Goal: Navigation & Orientation: Understand site structure

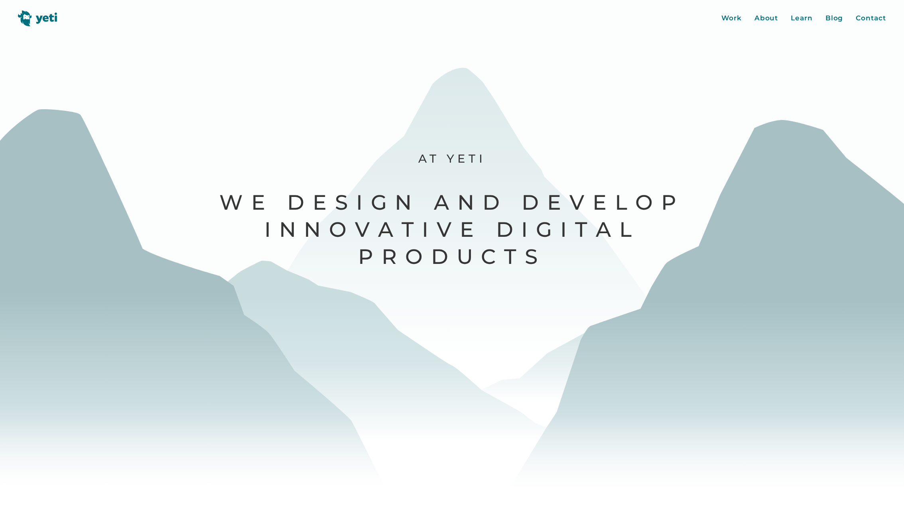
click at [0, 193] on html "contact us We'll reply within 24 hours. Send Message Thank you! Your message ha…" at bounding box center [452, 260] width 904 height 521
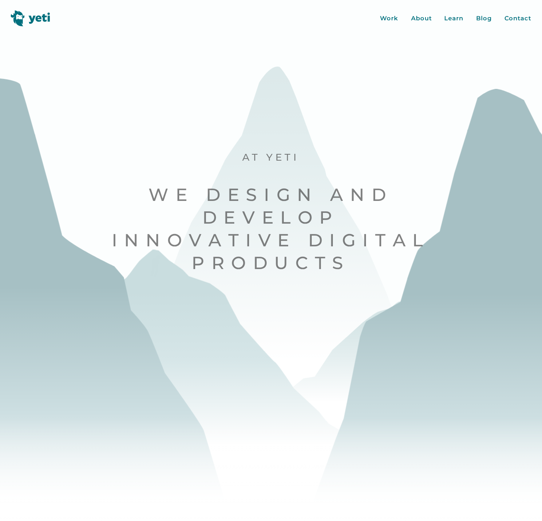
scroll to position [40, 0]
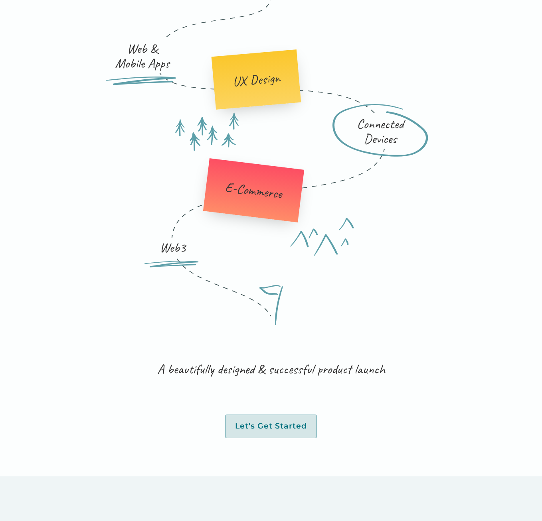
click at [255, 201] on div "E-Commerce" at bounding box center [253, 190] width 101 height 65
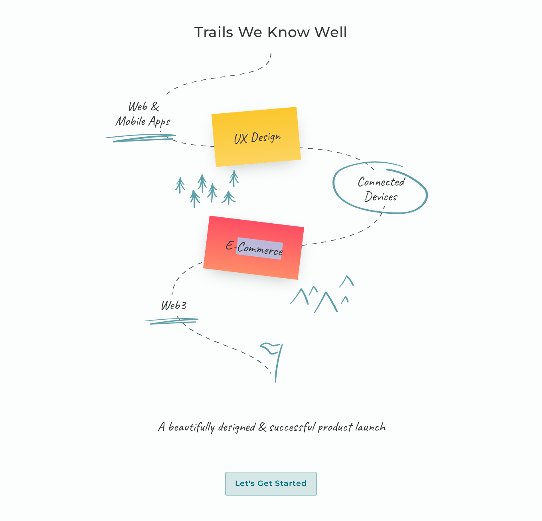
scroll to position [1516, 0]
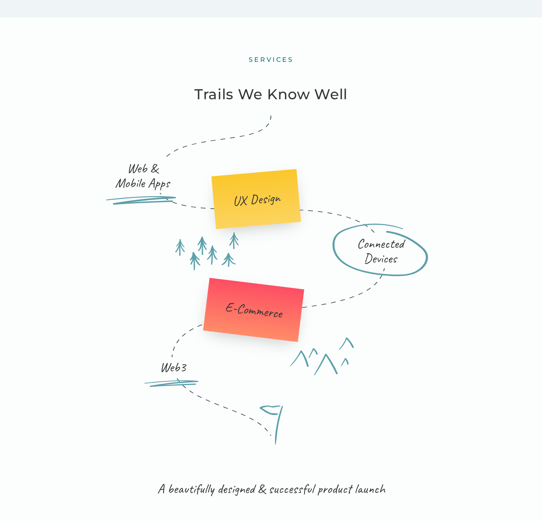
click at [251, 195] on div "UX Design" at bounding box center [256, 199] width 48 height 19
drag, startPoint x: 251, startPoint y: 195, endPoint x: 223, endPoint y: 107, distance: 92.6
click at [219, 110] on div "services Trails We Know Well Web & Mobile Apps UX Design Connected Devices E-Co…" at bounding box center [270, 307] width 487 height 579
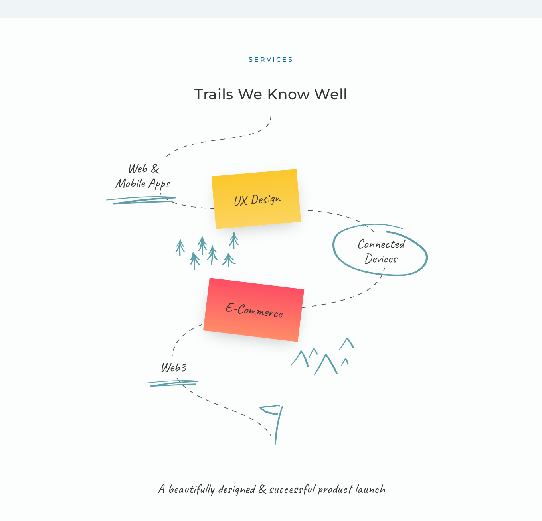
click at [238, 97] on h3 "Trails We Know Well" at bounding box center [270, 94] width 153 height 23
click at [239, 97] on h3 "Trails We Know Well" at bounding box center [270, 94] width 153 height 23
click at [146, 188] on div "Web & Mobile Apps" at bounding box center [142, 175] width 72 height 35
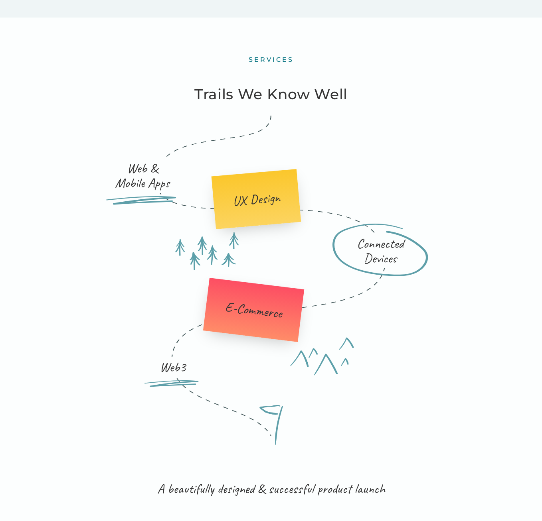
drag, startPoint x: 146, startPoint y: 188, endPoint x: 124, endPoint y: 155, distance: 39.9
click at [131, 168] on div "Web & Mobile Apps" at bounding box center [142, 175] width 72 height 35
click at [124, 155] on div "Web & Mobile Apps UX Design Connected Devices E-Commerce Web3" at bounding box center [270, 258] width 383 height 284
drag, startPoint x: 124, startPoint y: 155, endPoint x: 281, endPoint y: 278, distance: 200.0
click at [281, 278] on div "Web & Mobile Apps UX Design Connected Devices E-Commerce Web3" at bounding box center [270, 258] width 383 height 284
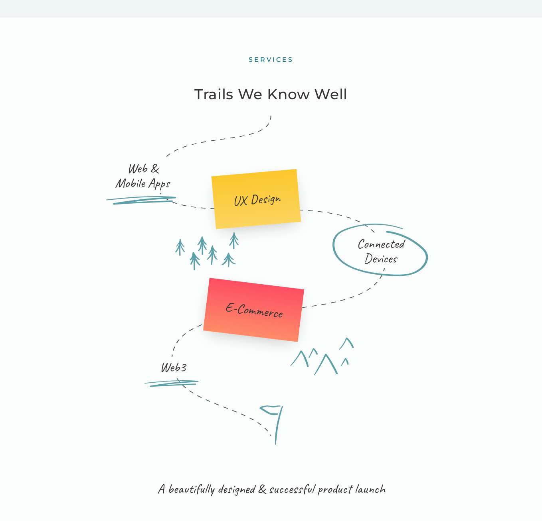
drag, startPoint x: 281, startPoint y: 278, endPoint x: 153, endPoint y: 231, distance: 136.6
click at [154, 235] on div "Web & Mobile Apps UX Design Connected Devices E-Commerce Web3" at bounding box center [270, 258] width 383 height 284
click at [229, 199] on div "UX Design" at bounding box center [256, 199] width 90 height 61
click at [228, 199] on div "UX Design" at bounding box center [256, 199] width 90 height 61
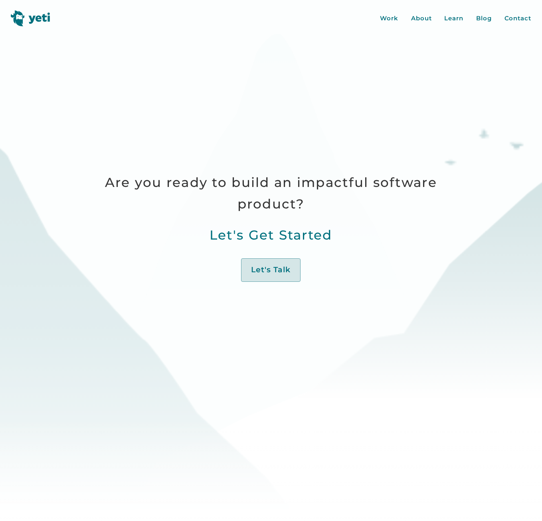
scroll to position [0, 0]
